Goal: Information Seeking & Learning: Learn about a topic

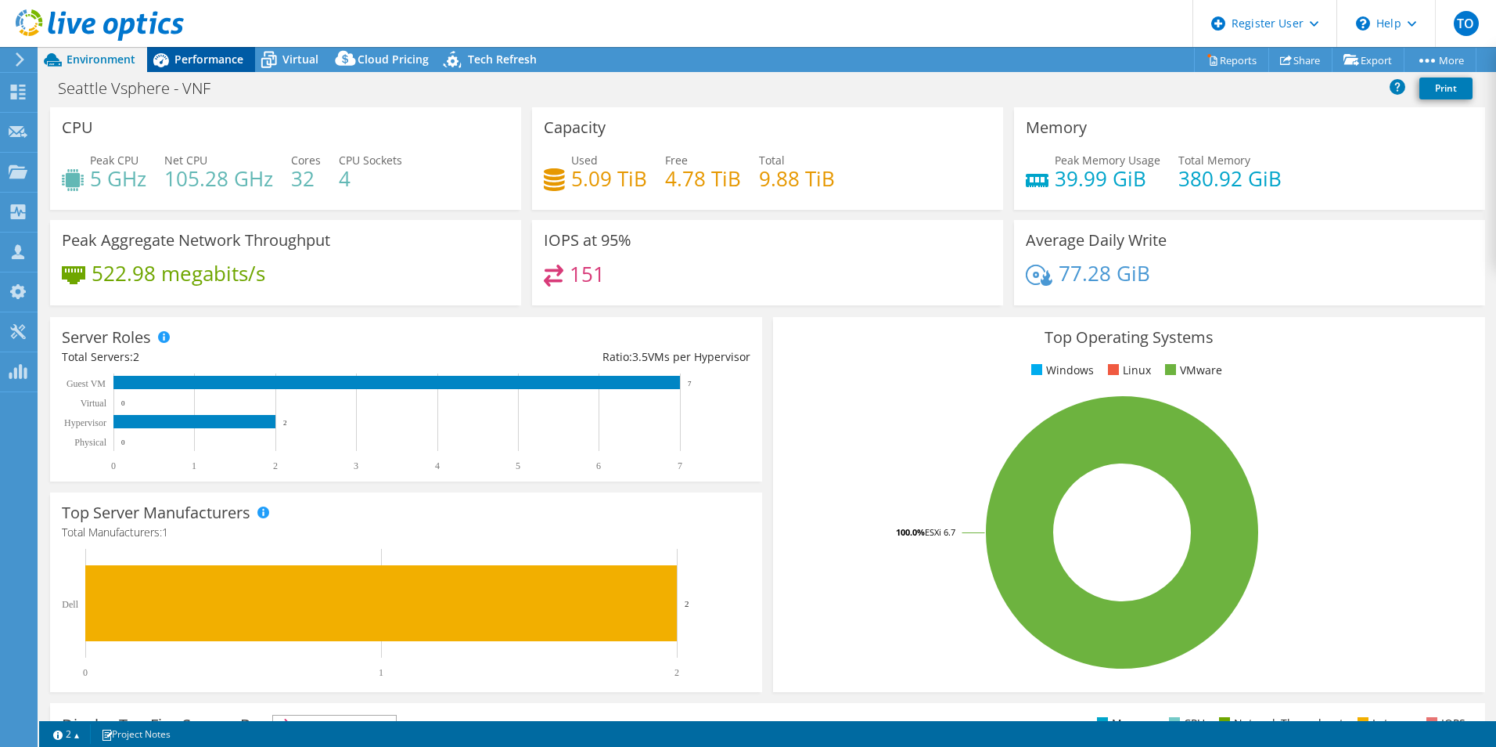
click at [211, 69] on div "Performance" at bounding box center [201, 59] width 108 height 25
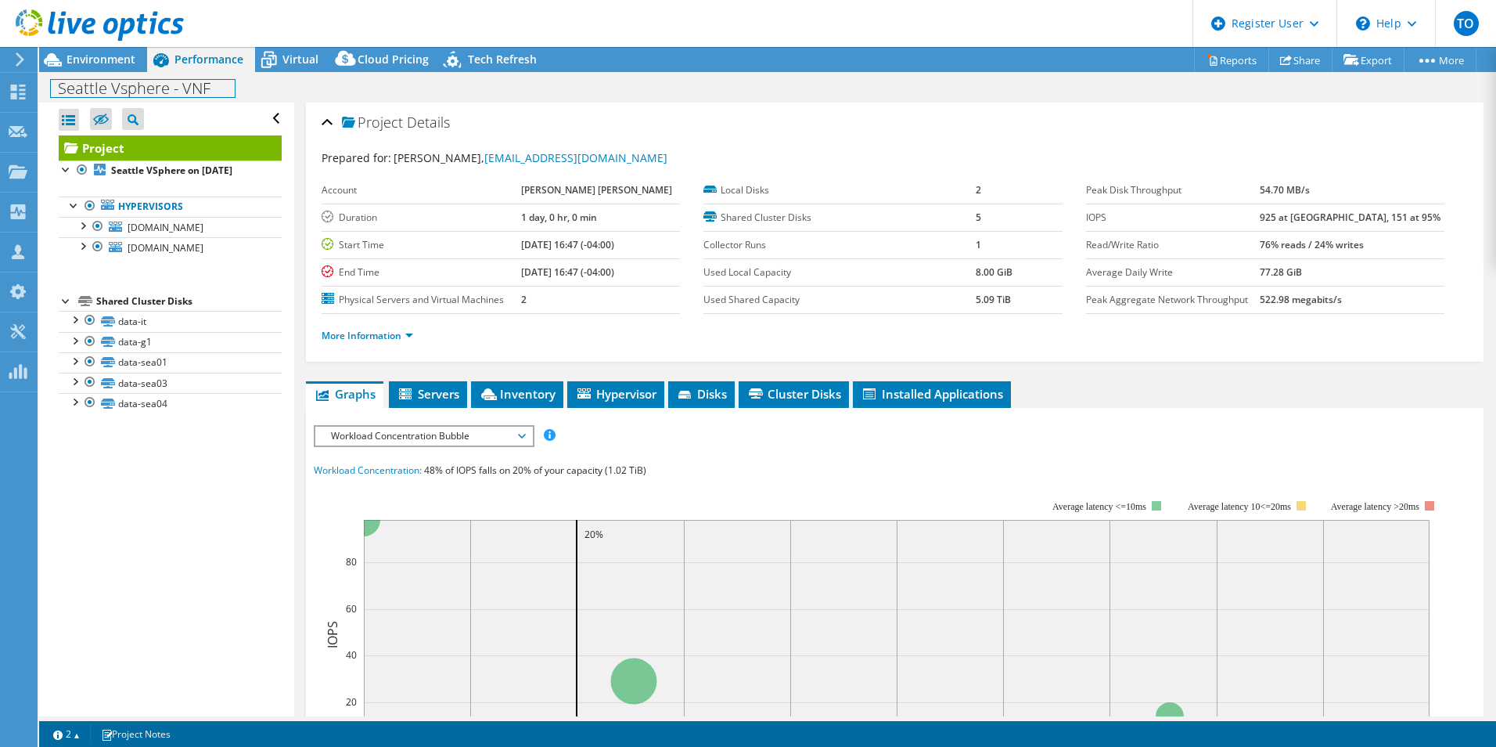
click at [127, 72] on div "Seattle Vsphere - VNF Print" at bounding box center [767, 87] width 1457 height 31
click at [126, 68] on div "Environment" at bounding box center [93, 59] width 108 height 25
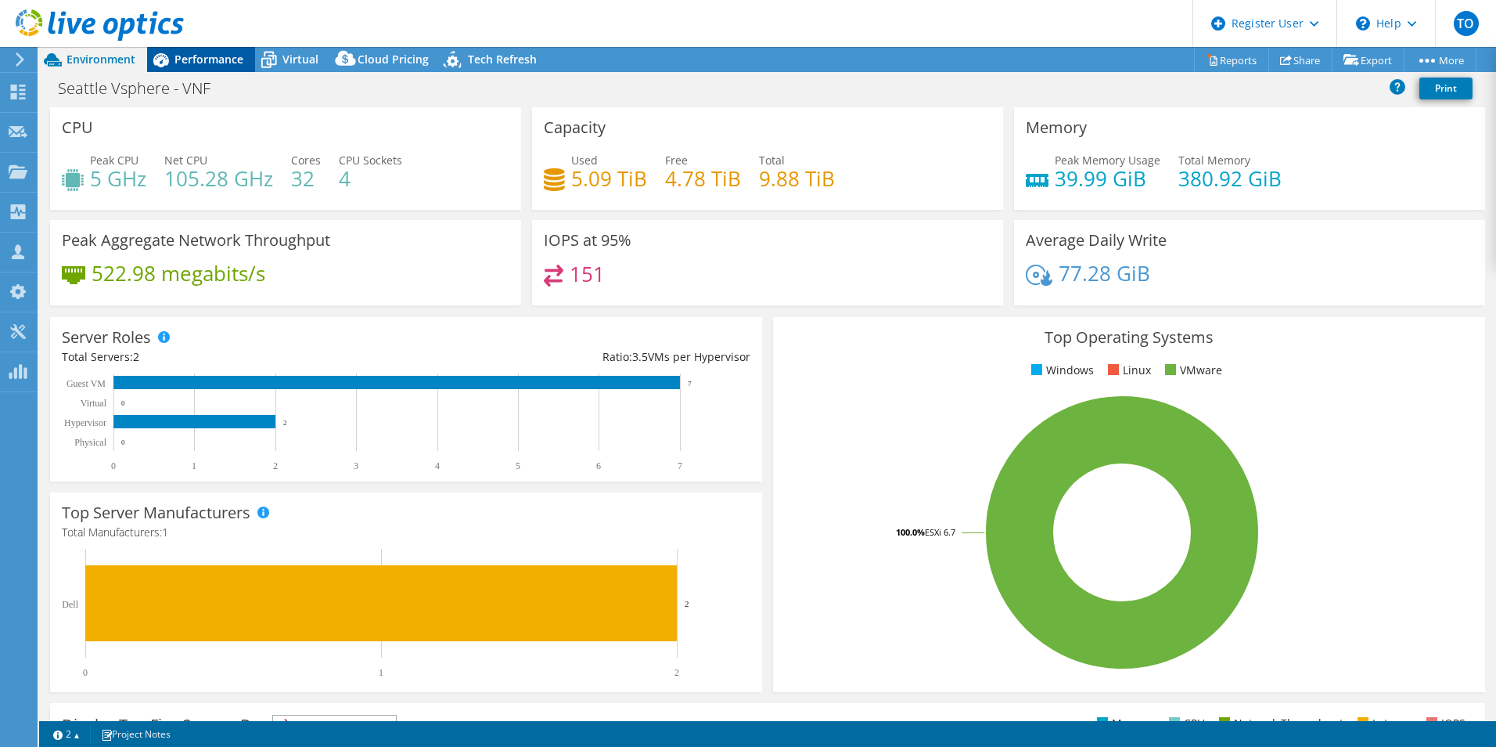
click at [200, 57] on span "Performance" at bounding box center [209, 59] width 69 height 15
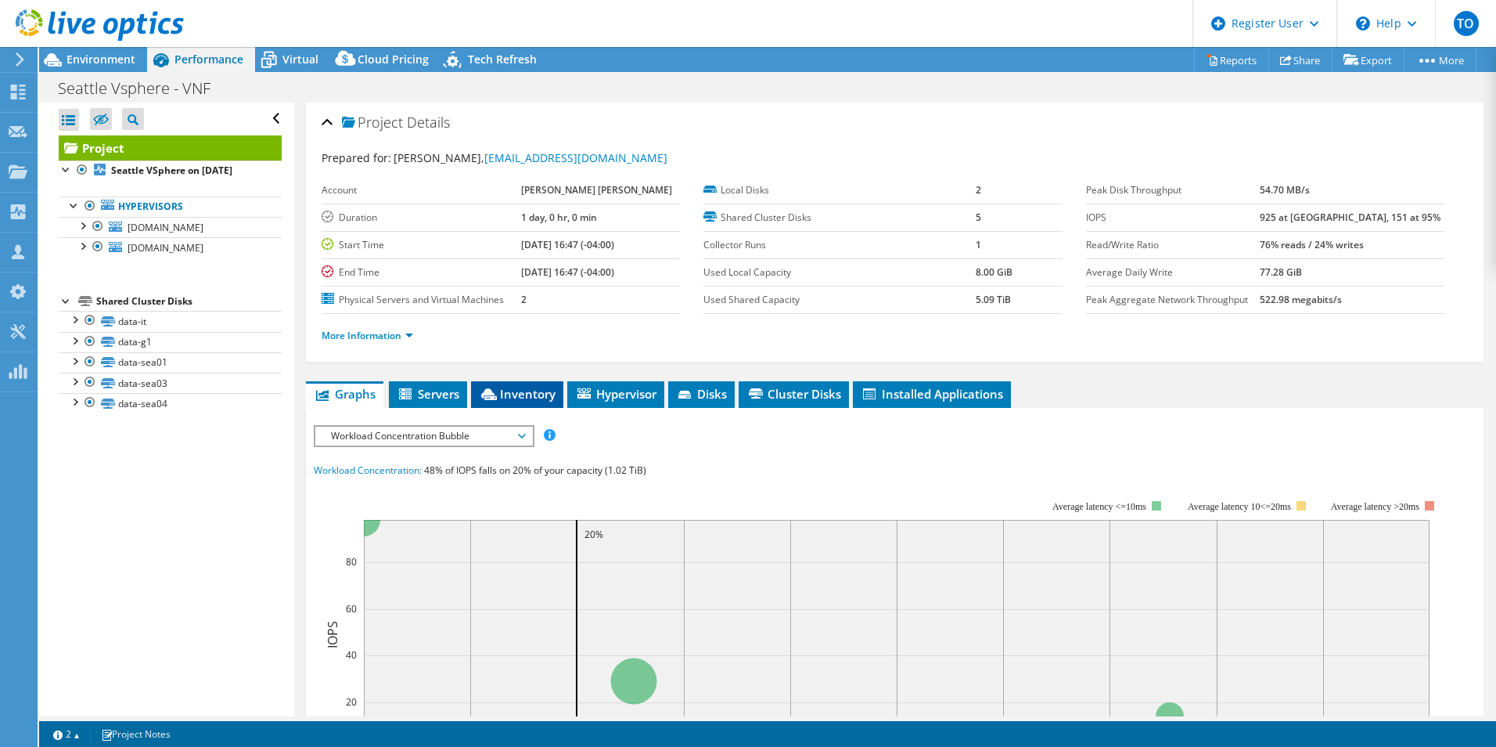
click at [482, 405] on li "Inventory" at bounding box center [517, 394] width 92 height 27
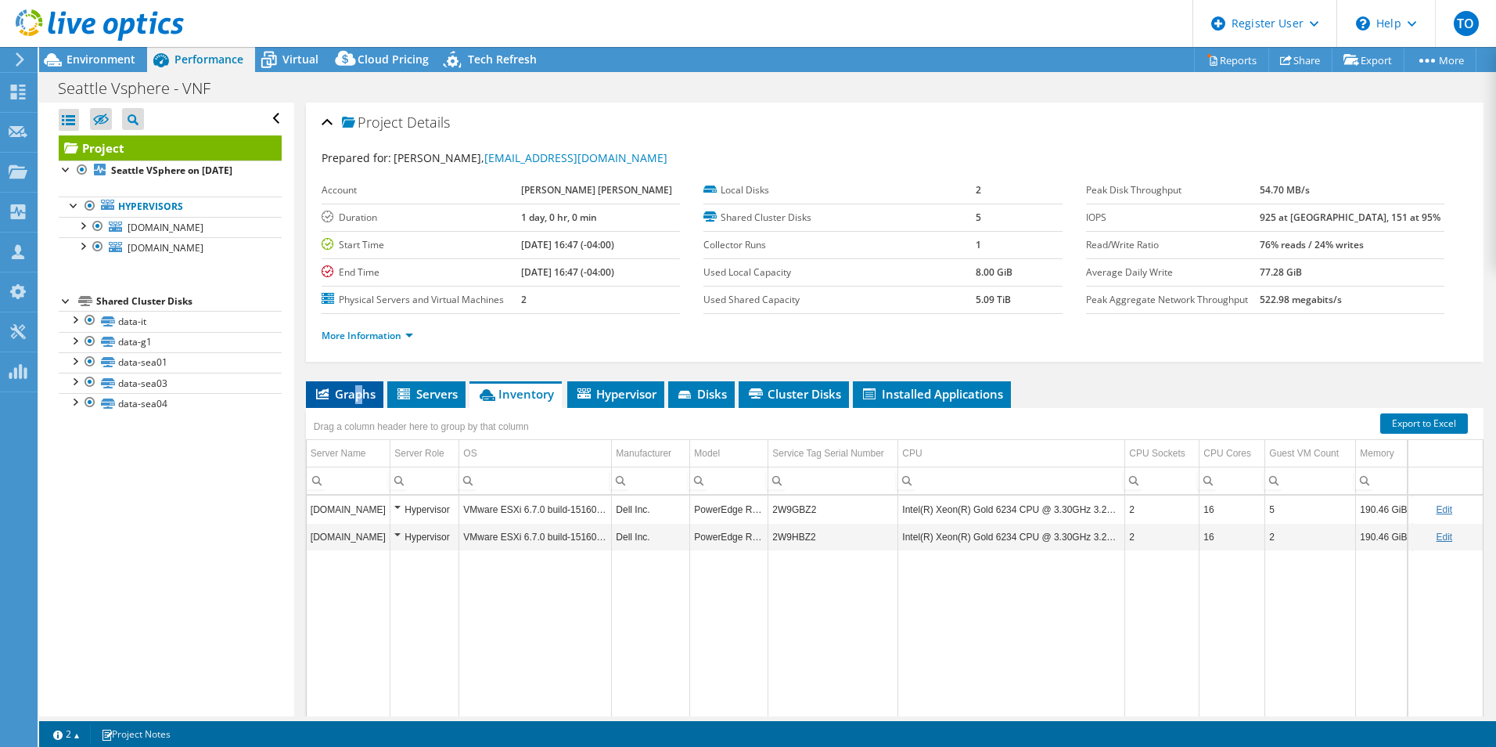
click at [359, 402] on li "Graphs" at bounding box center [344, 394] width 77 height 27
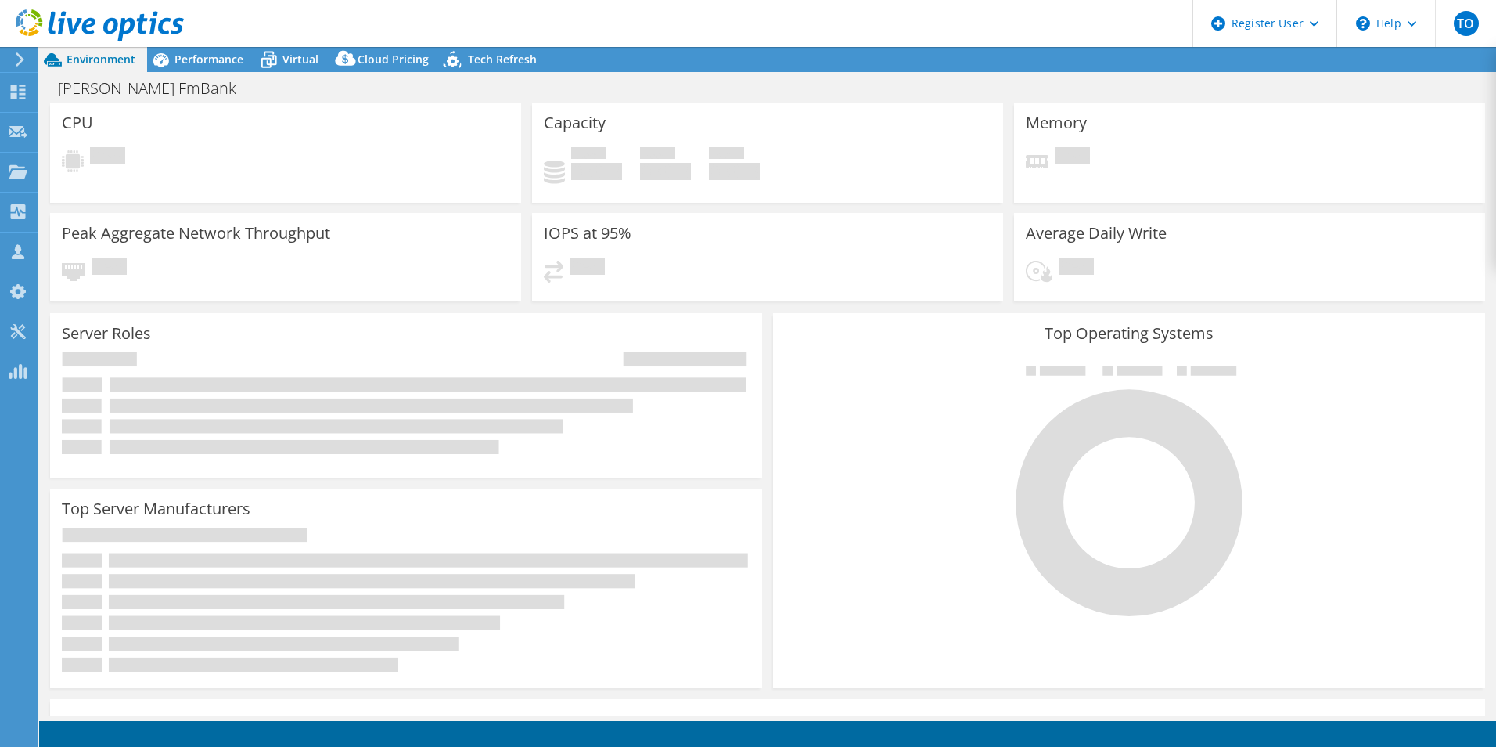
select select "USD"
